Goal: Task Accomplishment & Management: Complete application form

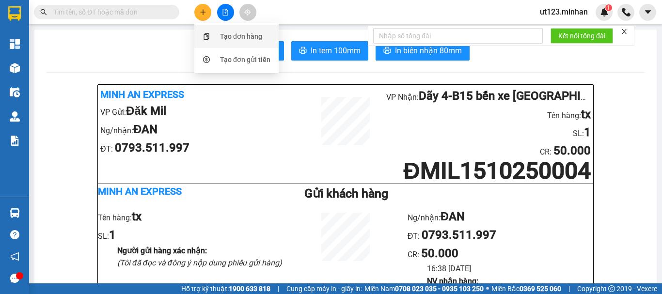
click at [242, 35] on div "Tạo đơn hàng" at bounding box center [241, 36] width 42 height 11
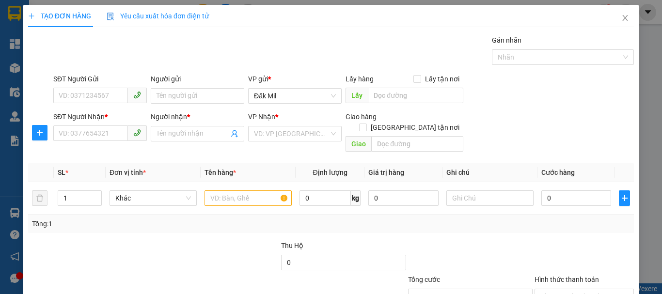
click at [95, 125] on div "SĐT Người Nhận *" at bounding box center [99, 118] width 93 height 15
click at [95, 123] on div "SĐT Người Nhận *" at bounding box center [99, 118] width 93 height 15
click at [97, 132] on input "SĐT Người Nhận *" at bounding box center [90, 132] width 75 height 15
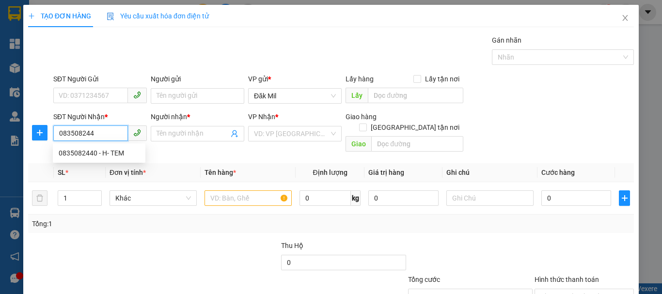
type input "0835082440"
click at [110, 155] on div "0835082440 - H- TEM" at bounding box center [99, 153] width 81 height 11
type input "H- TEM"
type input "0835082440"
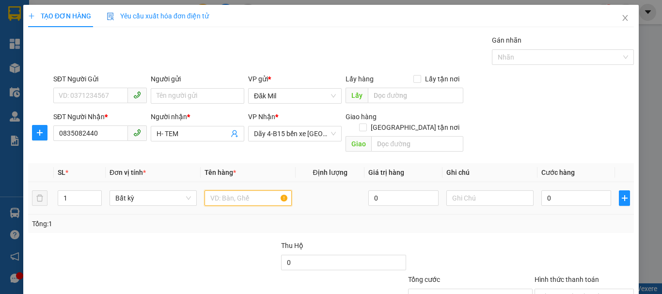
click at [245, 190] on input "text" at bounding box center [247, 197] width 87 height 15
type input "tg"
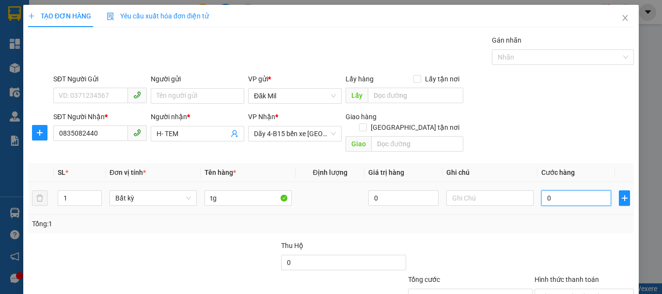
click at [564, 194] on input "0" at bounding box center [576, 197] width 70 height 15
type input "4"
type input "40"
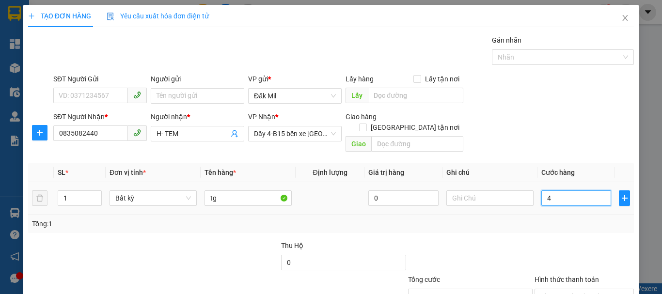
type input "40"
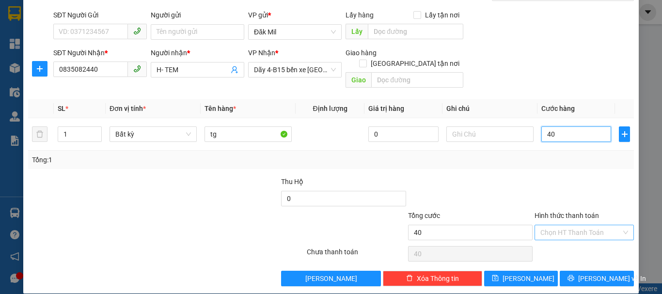
scroll to position [64, 0]
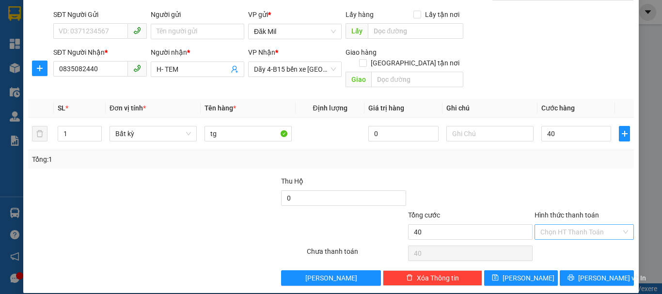
type input "40.000"
click at [596, 225] on input "Hình thức thanh toán" at bounding box center [580, 232] width 81 height 15
click at [587, 240] on div "Tại văn phòng" at bounding box center [578, 240] width 87 height 11
type input "0"
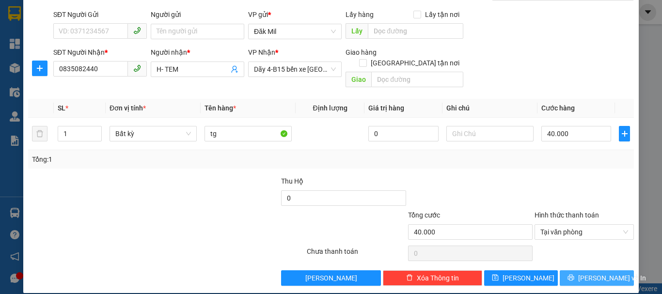
click at [603, 273] on span "[PERSON_NAME] và In" at bounding box center [612, 278] width 68 height 11
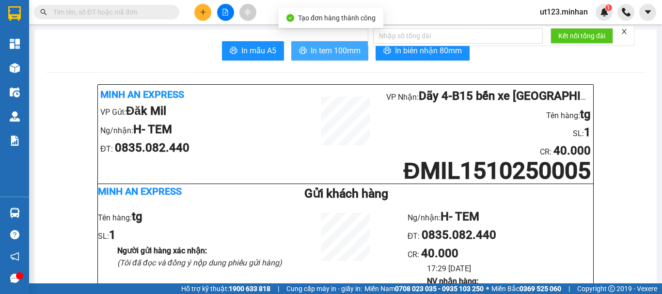
click at [345, 55] on button "In tem 100mm" at bounding box center [329, 50] width 77 height 19
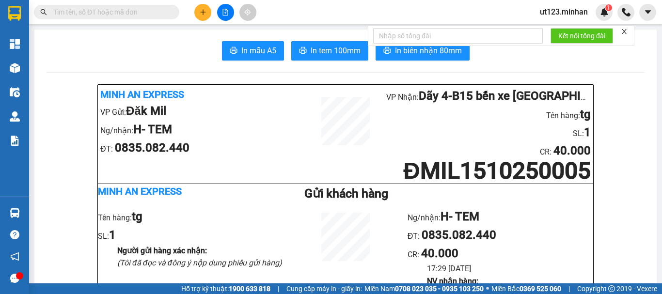
click at [104, 15] on input "text" at bounding box center [110, 12] width 114 height 11
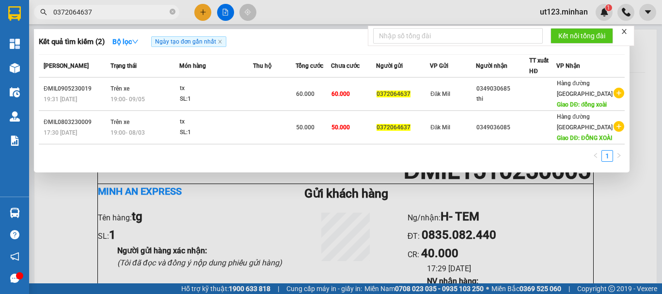
type input "0372064637"
drag, startPoint x: 199, startPoint y: 10, endPoint x: 203, endPoint y: 13, distance: 5.2
click at [200, 11] on div at bounding box center [331, 147] width 662 height 294
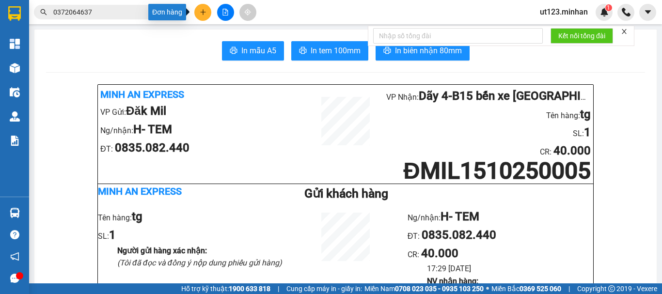
click at [204, 12] on icon "plus" at bounding box center [203, 12] width 7 height 7
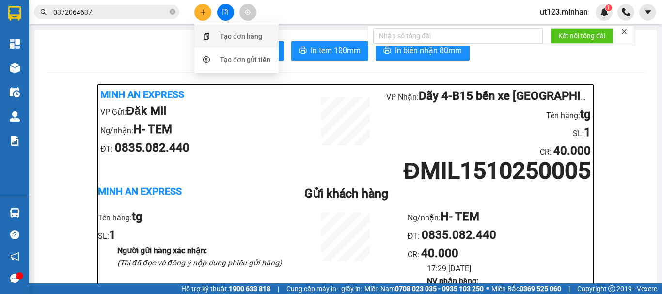
click at [250, 35] on div "Tạo đơn hàng" at bounding box center [241, 36] width 42 height 11
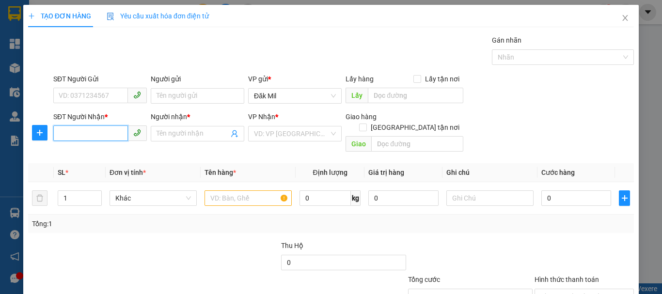
click at [106, 134] on input "SĐT Người Nhận *" at bounding box center [90, 132] width 75 height 15
type input "0977375050"
click at [110, 153] on div "0977375050 - PHONG" at bounding box center [99, 153] width 81 height 11
type input "PHONG"
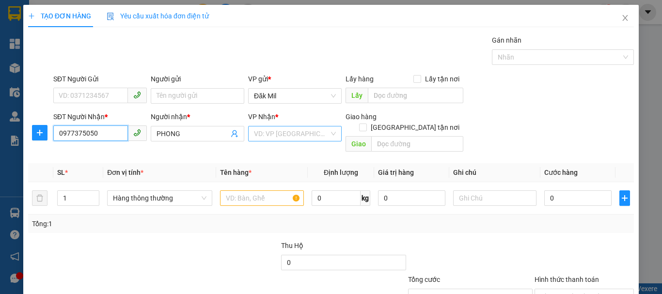
type input "0977375050"
click at [279, 132] on input "search" at bounding box center [291, 133] width 75 height 15
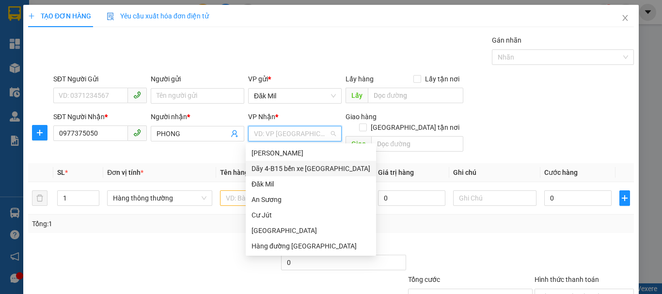
click at [306, 172] on div "Dãy 4-B15 bến xe [GEOGRAPHIC_DATA]" at bounding box center [310, 168] width 119 height 11
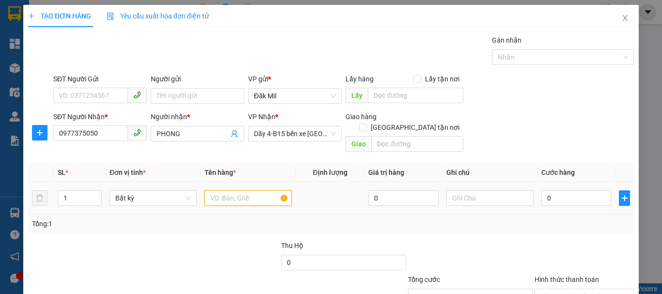
click at [231, 193] on input "text" at bounding box center [247, 197] width 87 height 15
type input "hs"
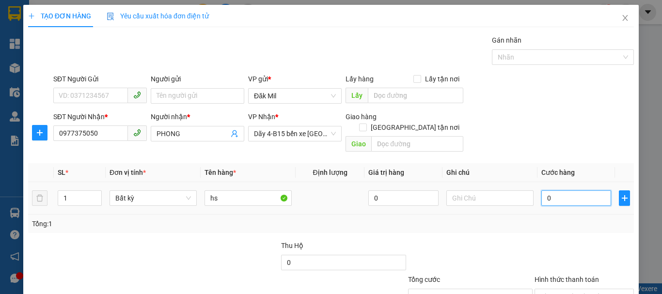
click at [562, 190] on input "0" at bounding box center [576, 197] width 70 height 15
type input "3"
type input "30"
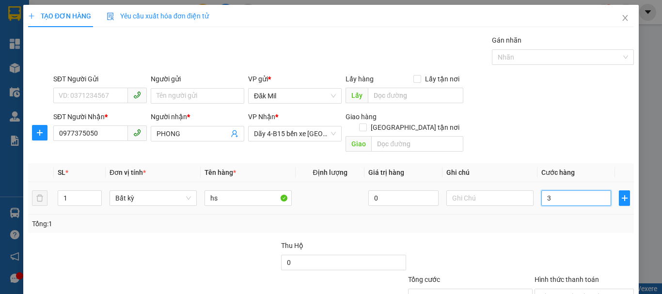
type input "30"
type input "30.000"
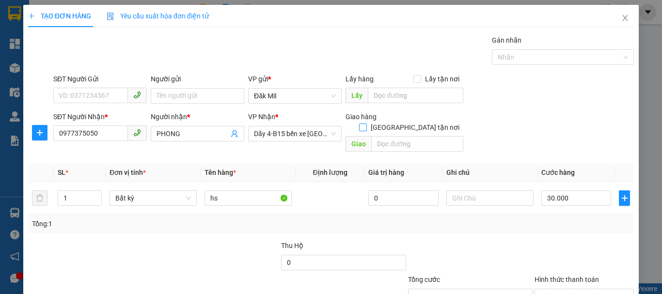
click at [411, 122] on label "[GEOGRAPHIC_DATA] tận nơi" at bounding box center [411, 127] width 104 height 11
click at [366, 124] on input "[GEOGRAPHIC_DATA] tận nơi" at bounding box center [362, 127] width 7 height 7
checkbox input "true"
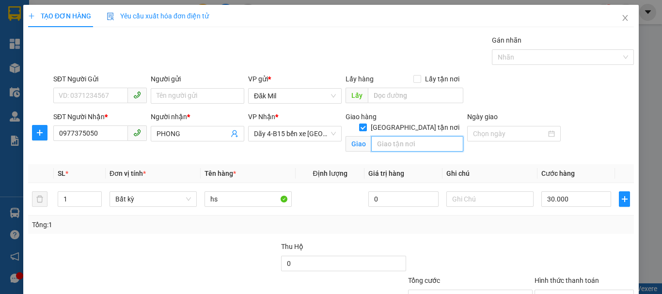
click at [405, 136] on input "text" at bounding box center [417, 143] width 92 height 15
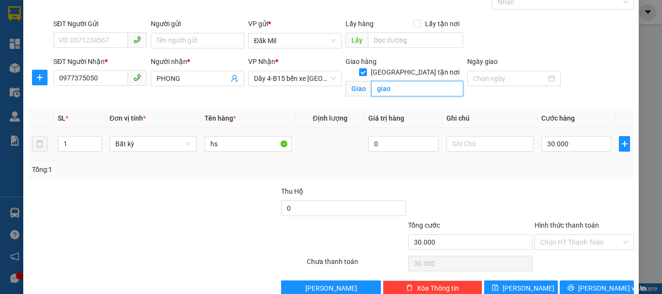
scroll to position [76, 0]
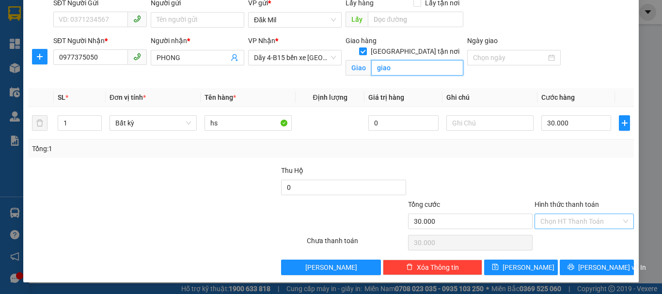
type input "giao"
click at [593, 217] on input "Hình thức thanh toán" at bounding box center [580, 221] width 81 height 15
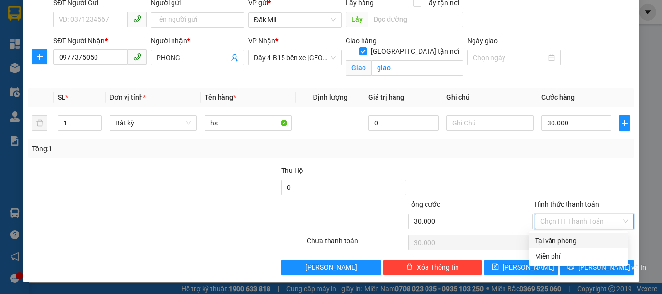
click at [576, 235] on div "Tại văn phòng" at bounding box center [578, 240] width 87 height 11
type input "0"
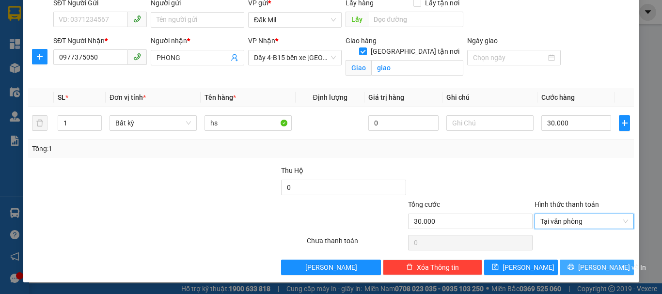
click at [582, 271] on span "[PERSON_NAME] và In" at bounding box center [612, 267] width 68 height 11
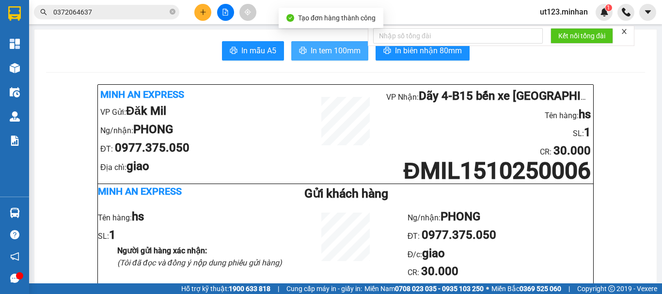
click at [326, 46] on span "In tem 100mm" at bounding box center [335, 51] width 50 height 12
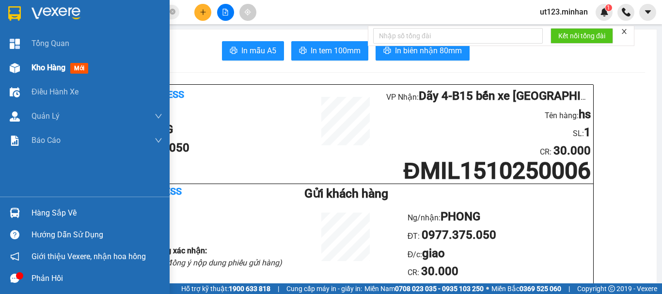
click at [19, 59] on div "Kho hàng mới" at bounding box center [85, 68] width 170 height 24
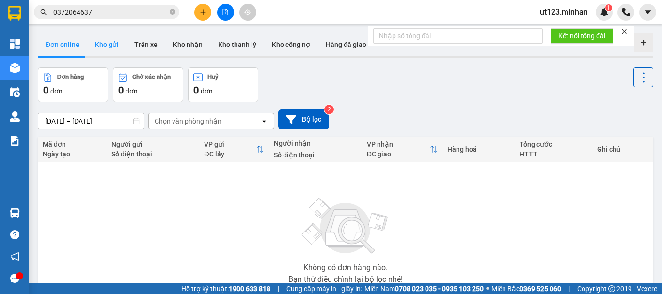
click at [104, 49] on button "Kho gửi" at bounding box center [106, 44] width 39 height 23
type input "[DATE] – [DATE]"
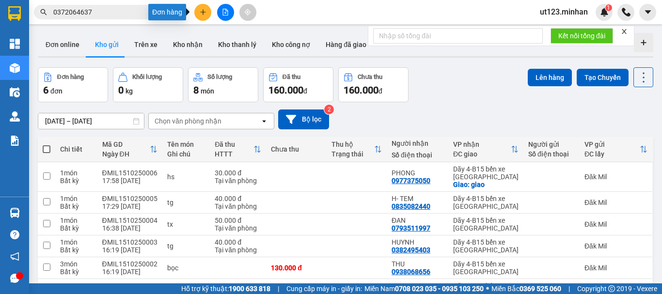
click at [203, 13] on icon "plus" at bounding box center [203, 12] width 7 height 7
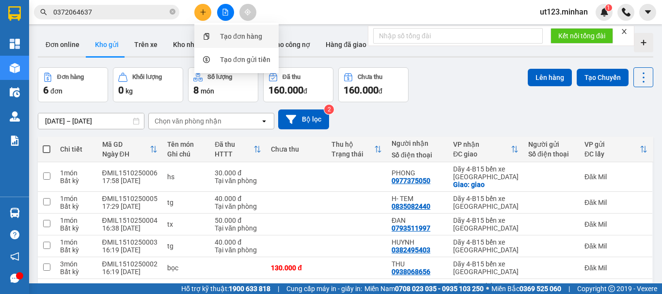
click at [235, 41] on div "Tạo đơn hàng" at bounding box center [241, 36] width 42 height 11
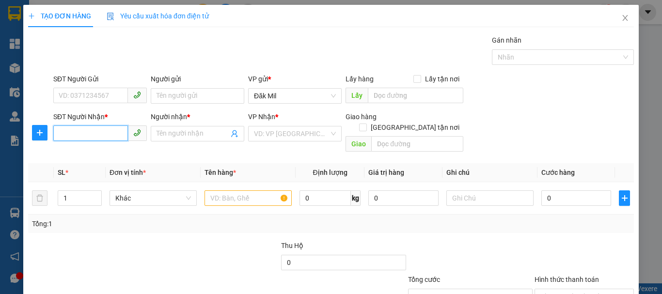
click at [85, 138] on input "SĐT Người Nhận *" at bounding box center [90, 132] width 75 height 15
type input "0836789083"
click at [97, 151] on div "0836789083 - KHƯƠNG" at bounding box center [99, 153] width 81 height 11
type input "KHƯƠNG"
type input "0836789083"
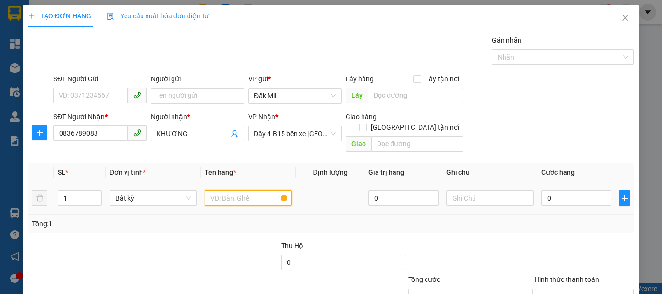
click at [250, 190] on input "text" at bounding box center [247, 197] width 87 height 15
type input "túm"
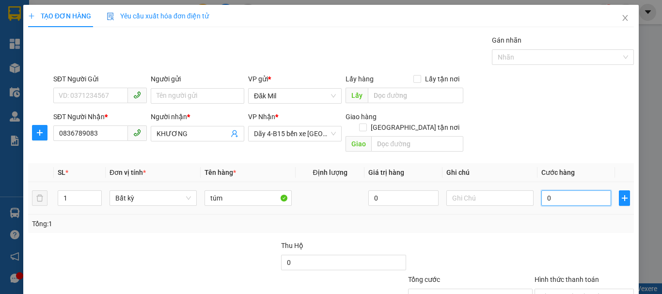
click at [580, 190] on input "0" at bounding box center [576, 197] width 70 height 15
type input "4"
type input "40"
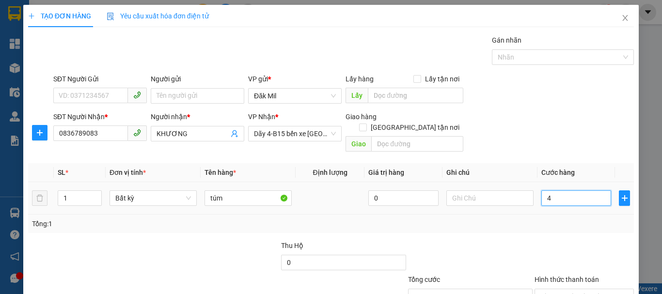
type input "40"
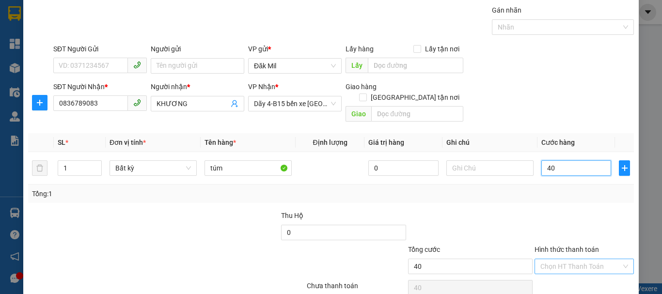
scroll to position [64, 0]
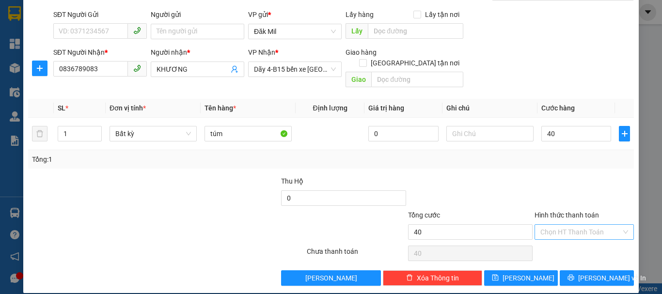
type input "40.000"
click at [576, 225] on input "Hình thức thanh toán" at bounding box center [580, 232] width 81 height 15
click at [569, 235] on div "Tại văn phòng" at bounding box center [578, 240] width 87 height 11
type input "0"
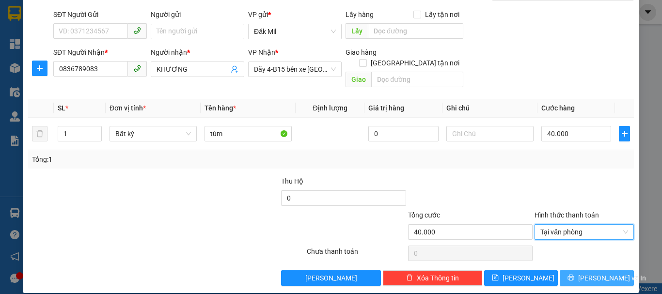
click at [583, 273] on span "[PERSON_NAME] và In" at bounding box center [612, 278] width 68 height 11
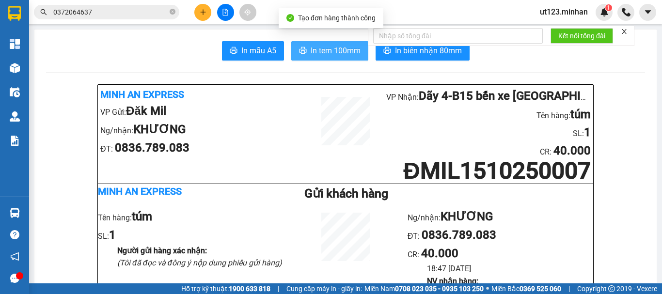
click at [339, 58] on button "In tem 100mm" at bounding box center [329, 50] width 77 height 19
